Goal: Transaction & Acquisition: Subscribe to service/newsletter

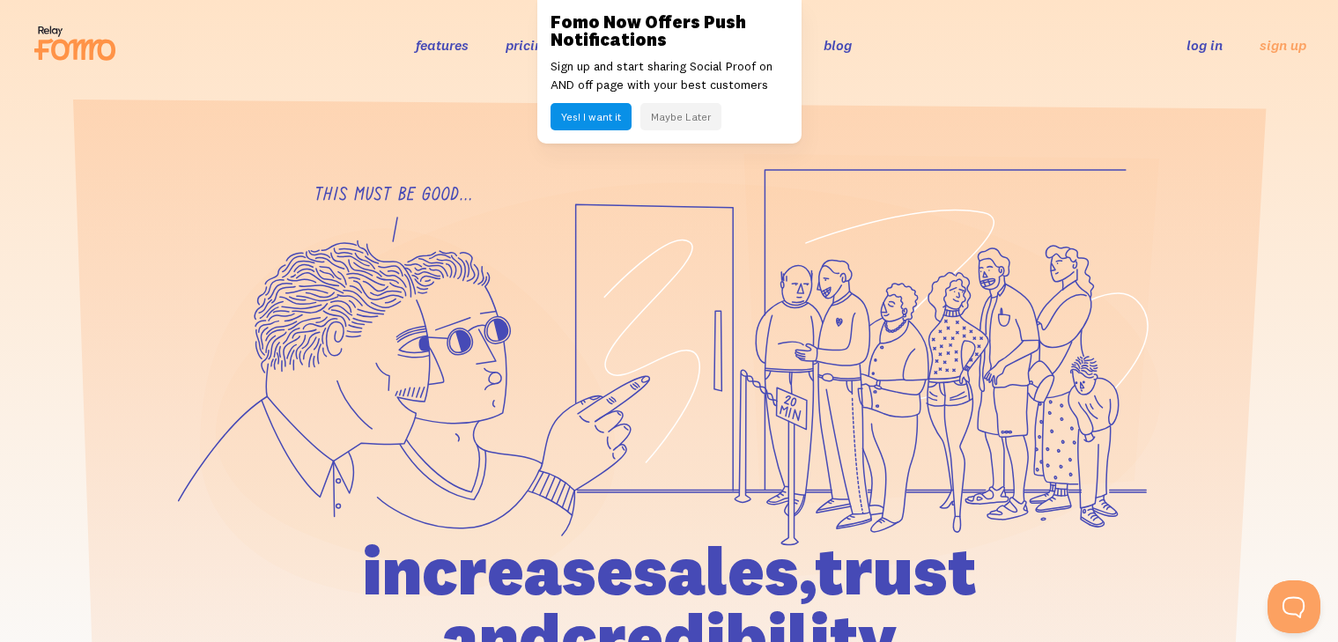
scroll to position [36, 0]
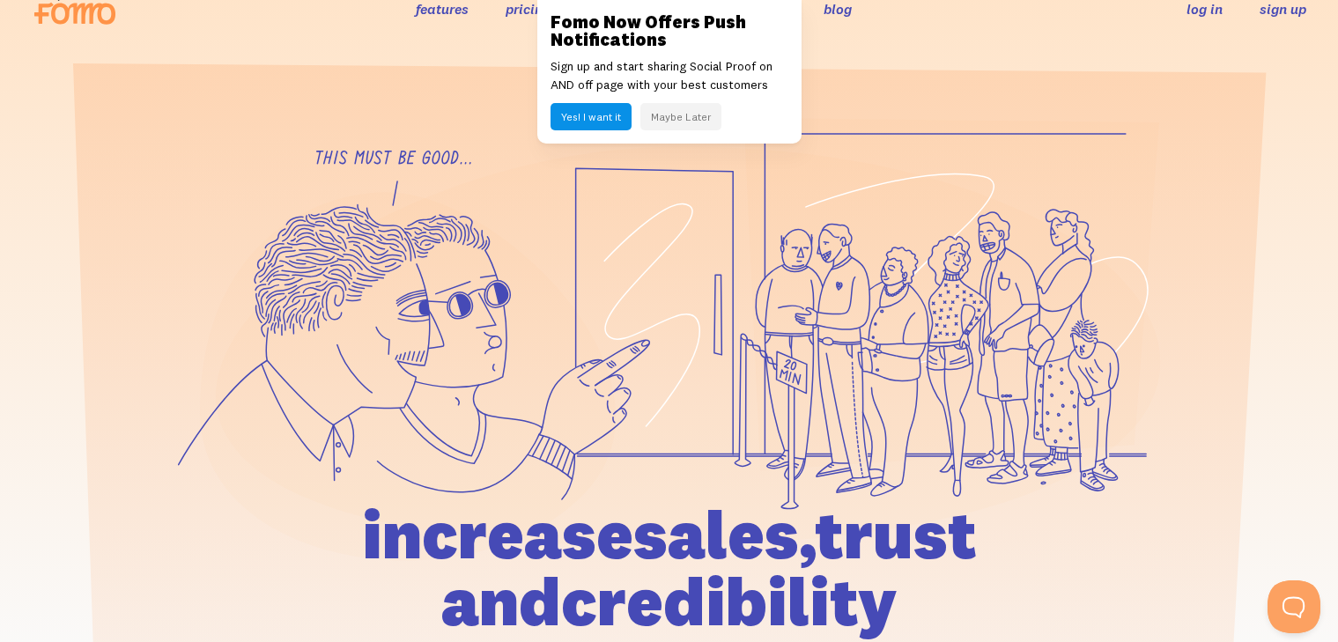
click at [1262, 5] on link "sign up" at bounding box center [1283, 9] width 47 height 18
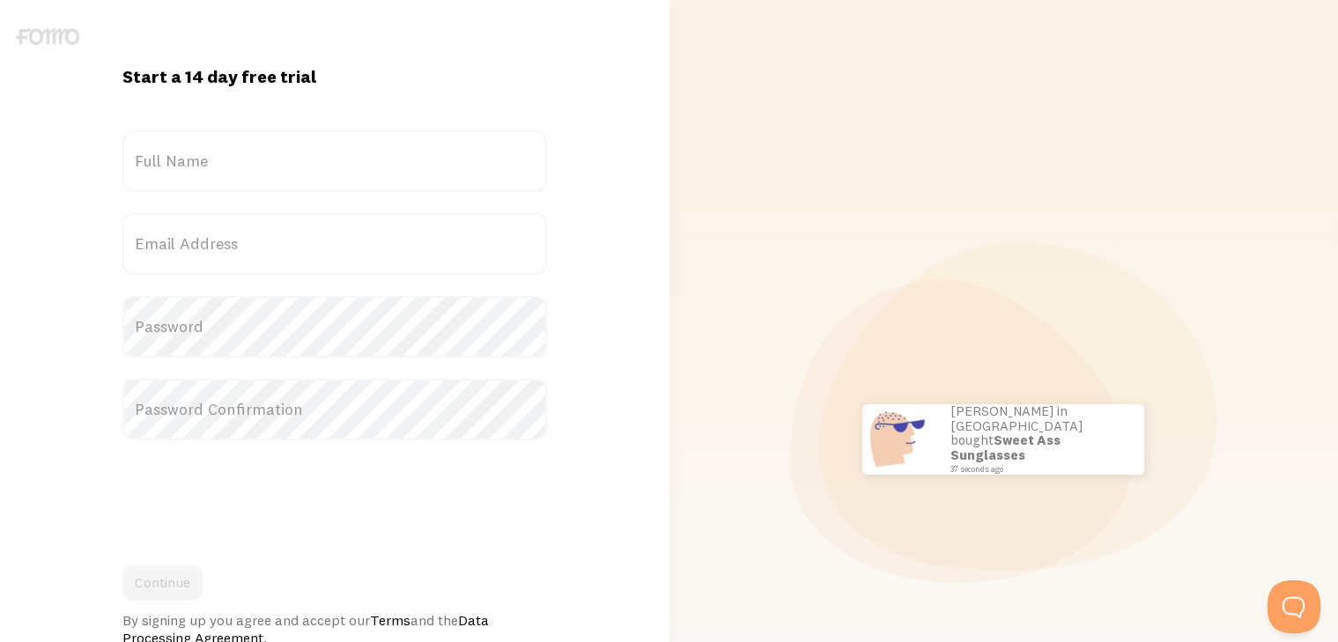
scroll to position [28, 0]
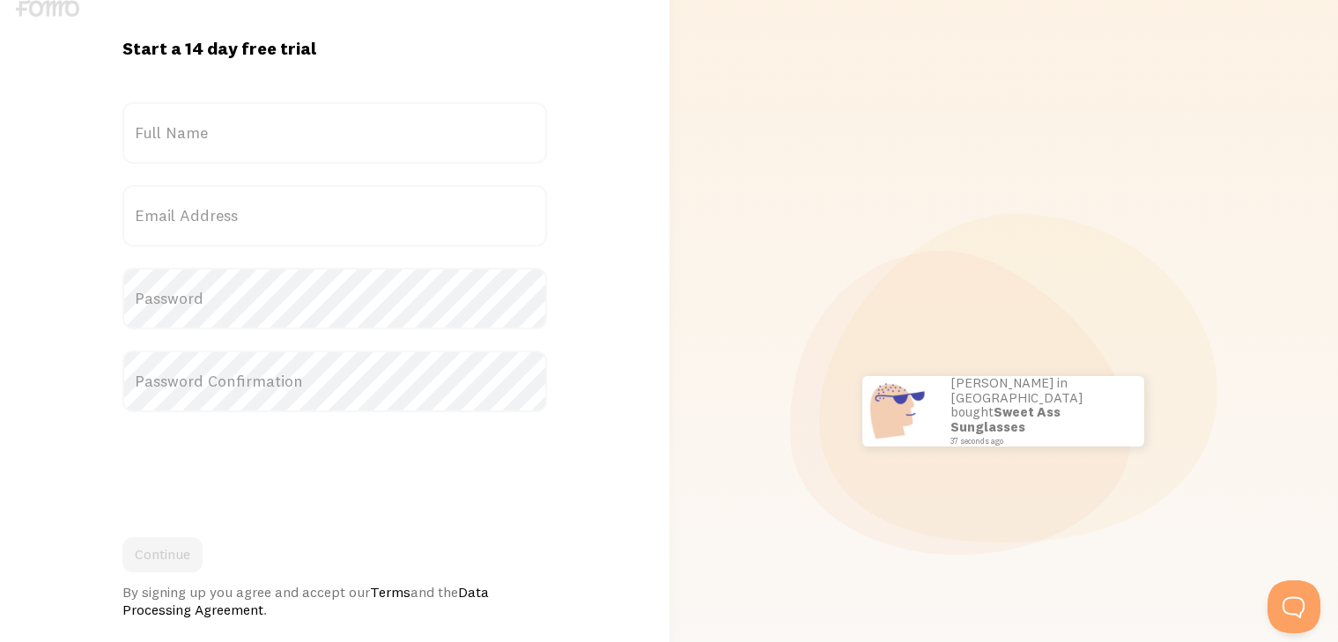
click at [36, 9] on img at bounding box center [47, 8] width 63 height 17
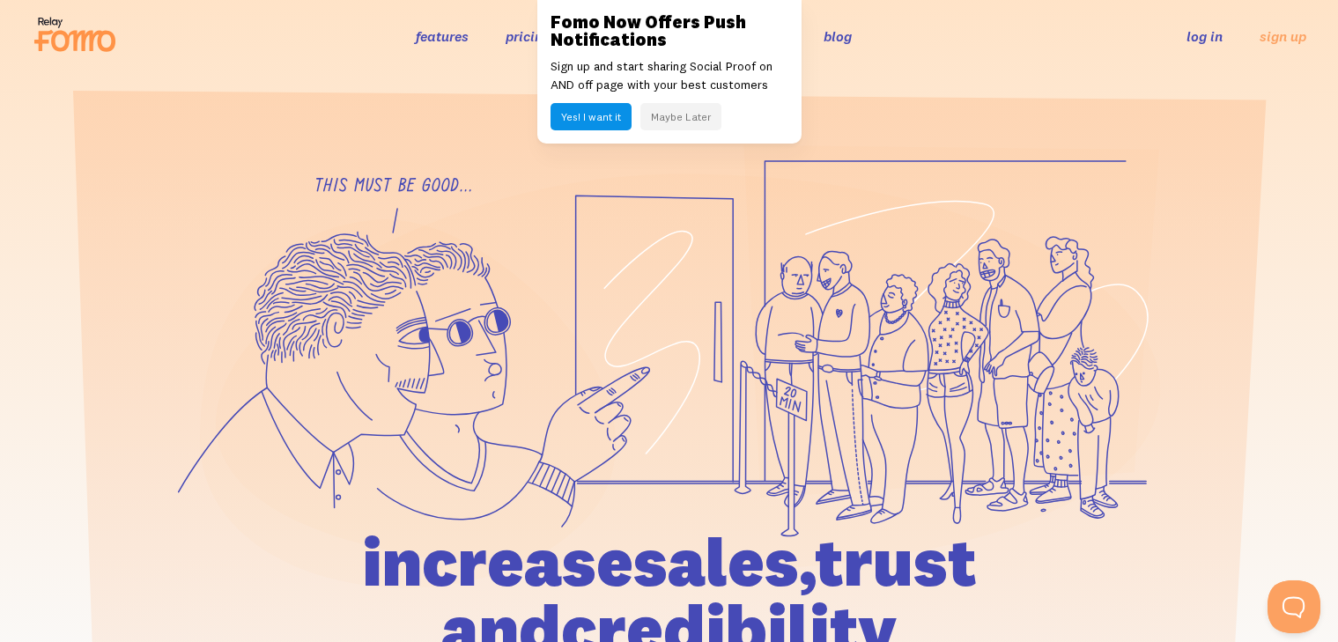
scroll to position [36, 0]
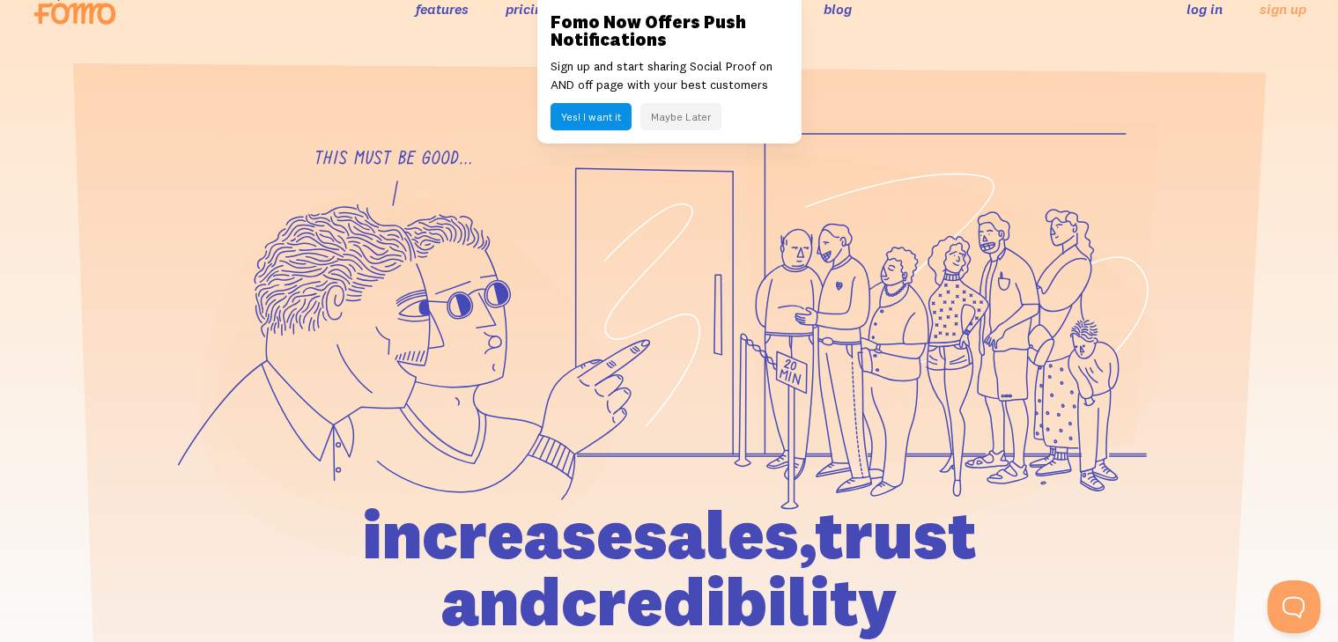
click at [602, 4] on div "Fomo Now Offers Push Notifications Sign up and start sharing Social Proof on AN…" at bounding box center [669, 72] width 264 height 144
click at [190, 102] on link at bounding box center [669, 321] width 1338 height 642
